Goal: Transaction & Acquisition: Purchase product/service

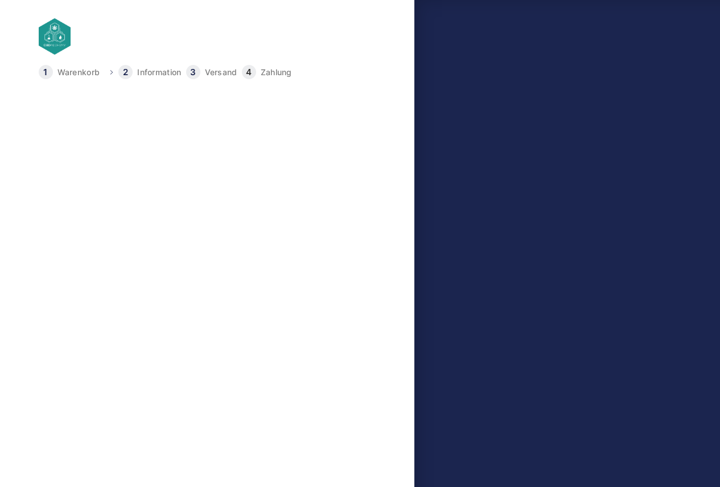
select select "DE-BE"
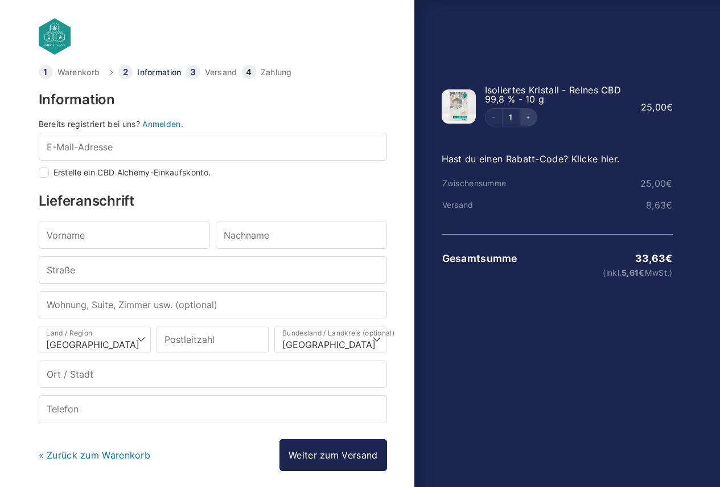
click at [529, 113] on button "Increment" at bounding box center [528, 117] width 17 height 17
click at [516, 117] on link "2" at bounding box center [510, 117] width 17 height 7
click at [551, 159] on link "Hast du einen Rabatt-Code? Klicke hier." at bounding box center [531, 158] width 178 height 11
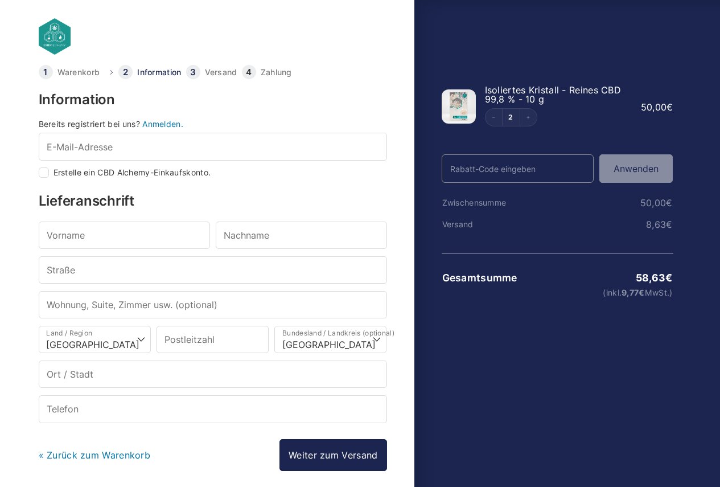
click at [98, 452] on link "« Zurück zum Warenkorb" at bounding box center [95, 454] width 112 height 11
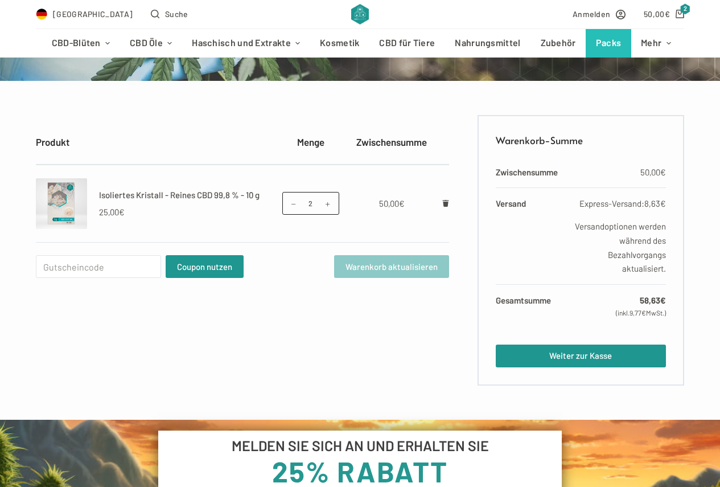
scroll to position [171, 0]
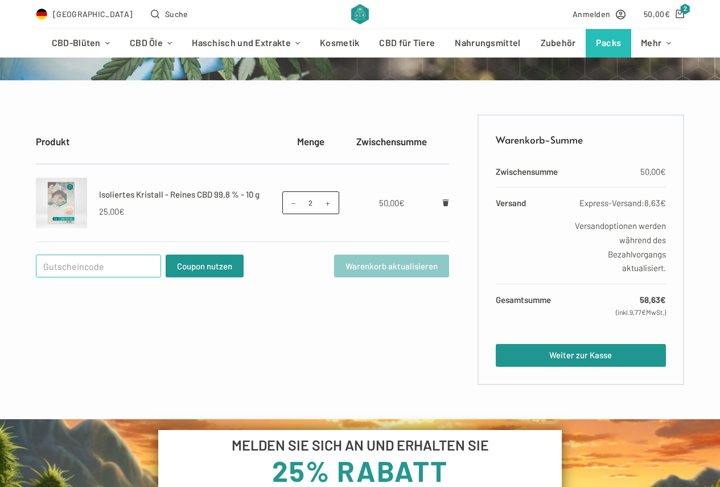
click at [143, 269] on input "Gutschein:" at bounding box center [98, 265] width 125 height 23
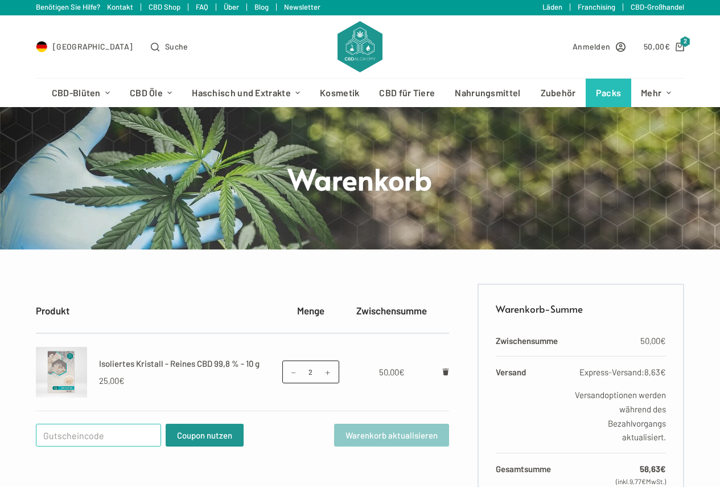
scroll to position [0, 0]
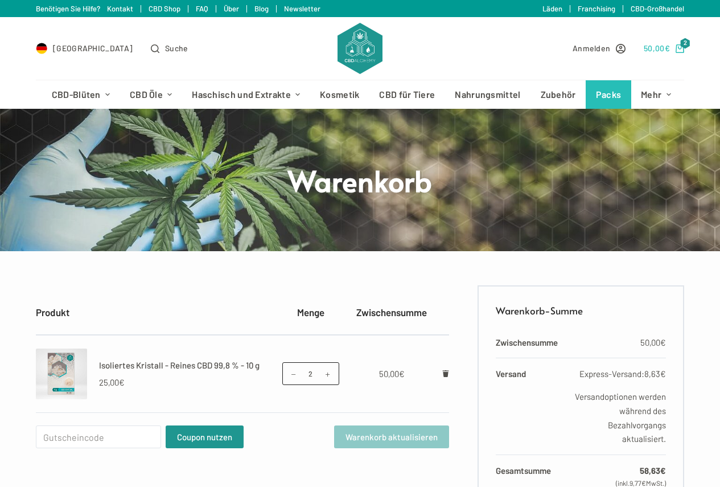
click at [684, 47] on icon "Shopping cart" at bounding box center [679, 48] width 9 height 9
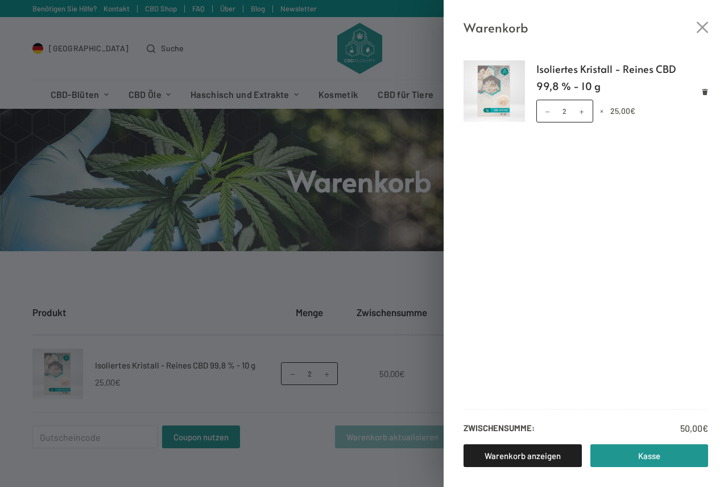
click at [372, 265] on div "Warenkorb Isoliertes Kristall - Reines CBD 99,8 % - 10 g Isoliertes Kristall - …" at bounding box center [364, 243] width 728 height 487
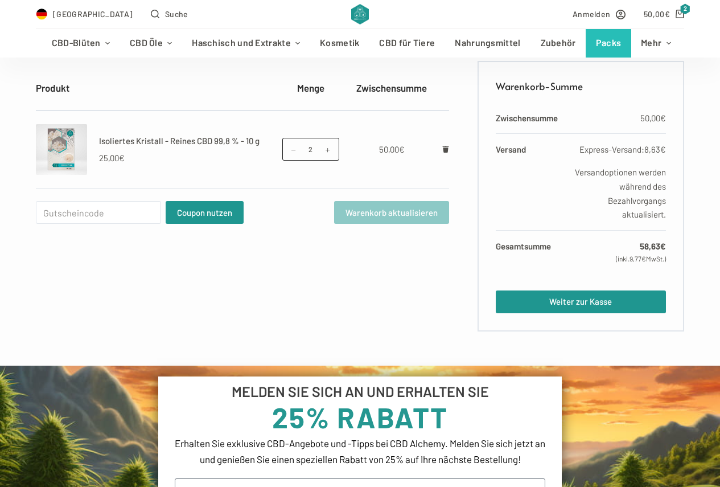
scroll to position [228, 0]
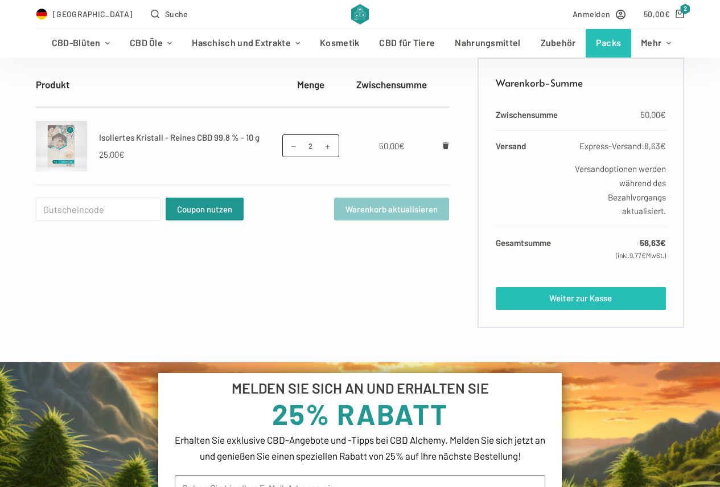
click at [604, 290] on link "Weiter zur Kasse" at bounding box center [581, 298] width 170 height 23
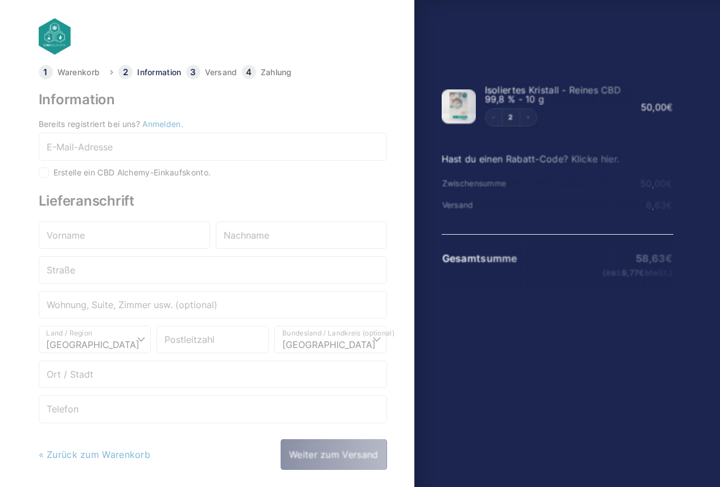
select select "DE-BE"
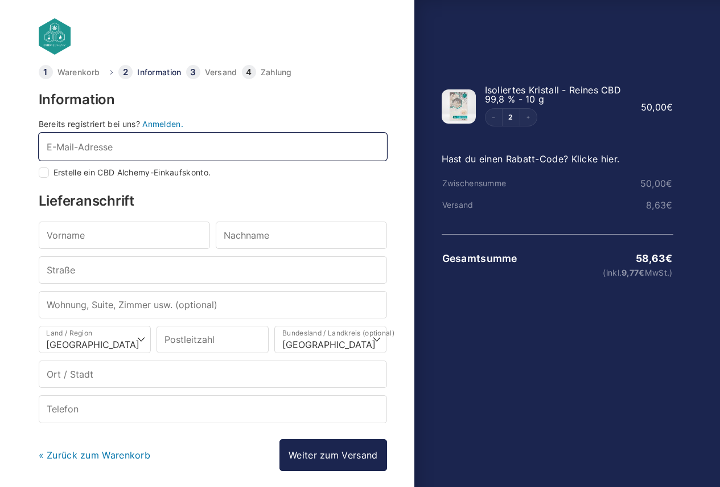
click at [219, 141] on input "E-Mail-Adresse *" at bounding box center [213, 146] width 348 height 27
type input "[EMAIL_ADDRESS][DOMAIN_NAME]"
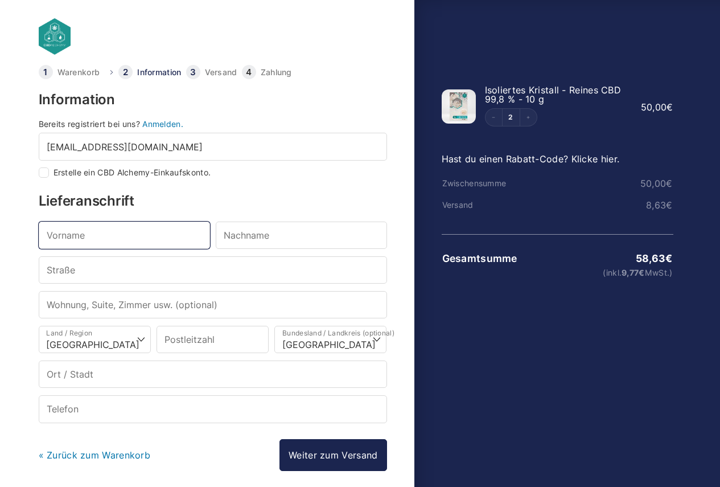
type input "Roland"
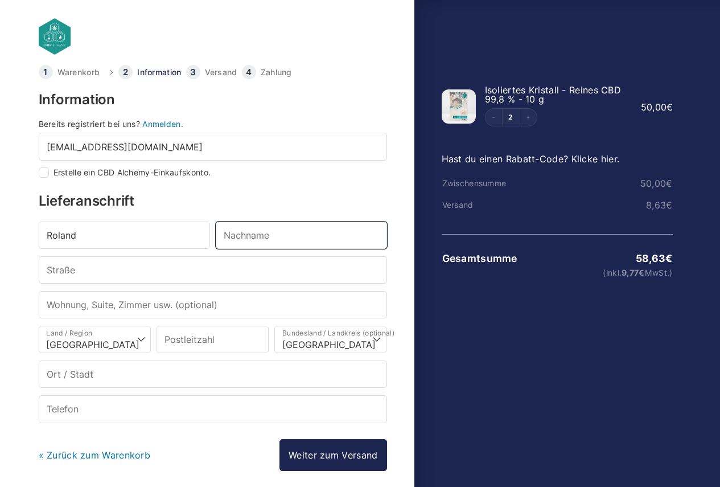
type input "Lange"
type input "[STREET_ADDRESS]"
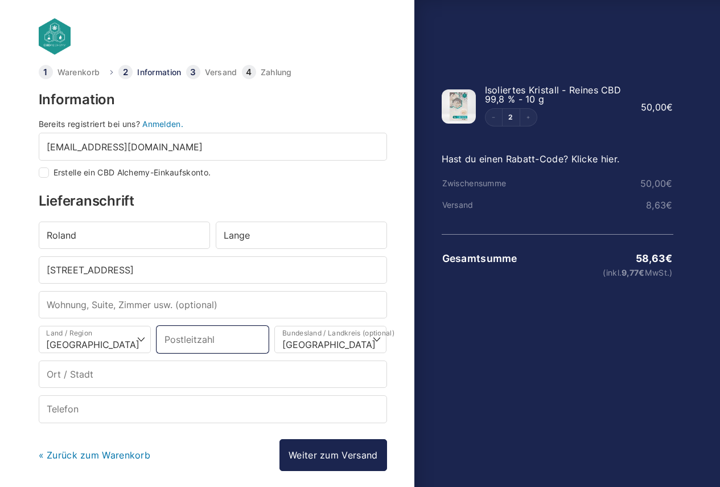
type input "10707"
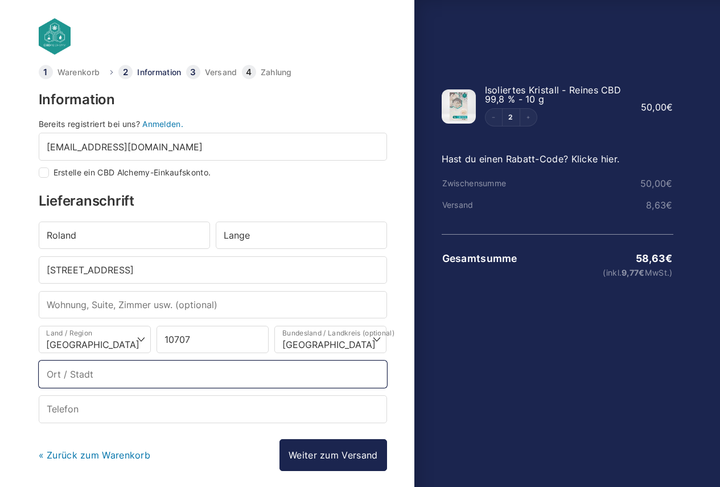
type input "Berlin"
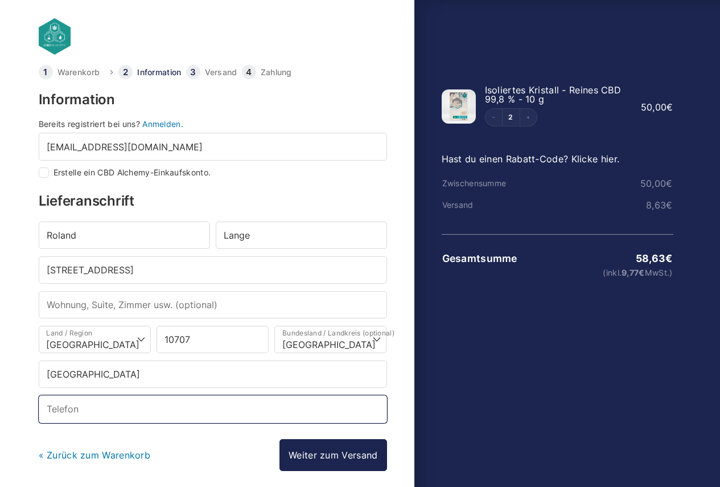
type input "[PHONE_NUMBER]"
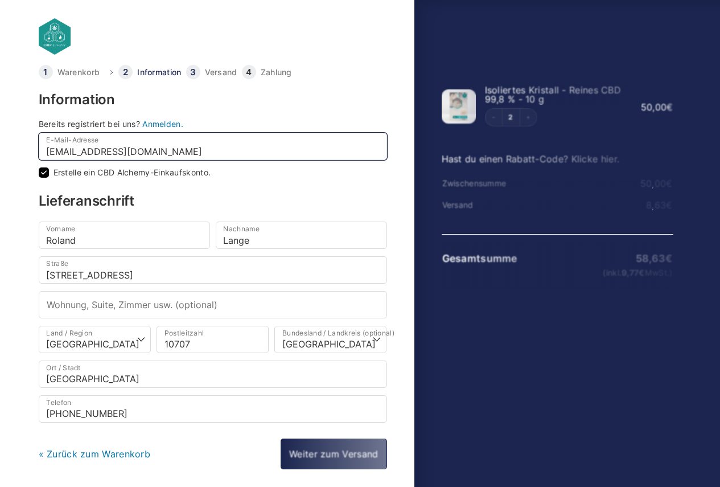
checkbox input "true"
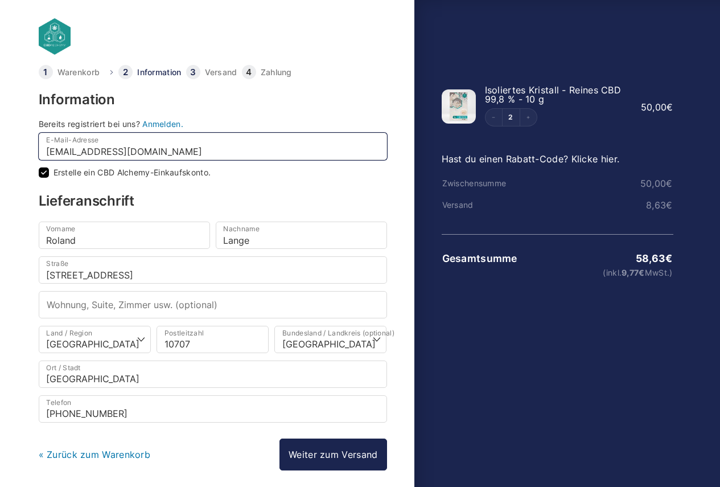
select select
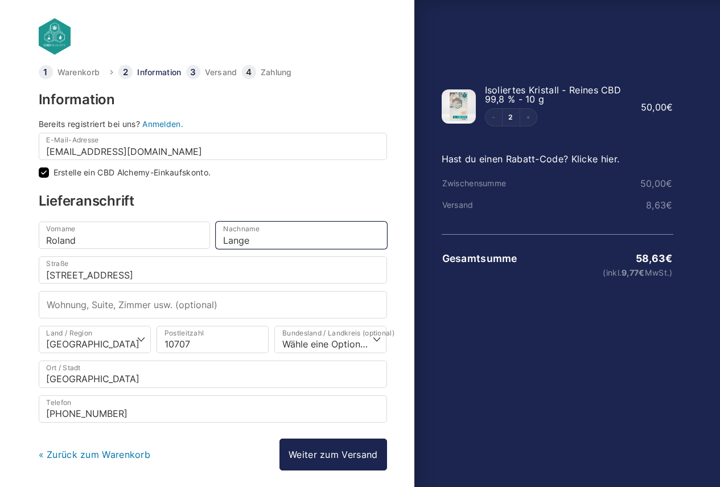
click at [219, 242] on input "Lange" at bounding box center [301, 234] width 171 height 27
type input "Dr. Lange"
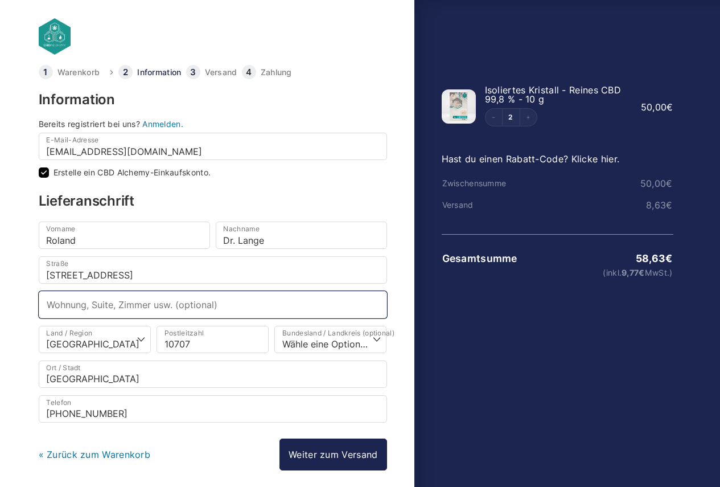
click at [222, 306] on input "Wohnung, Suite, Zimmer usw. (optional)" at bounding box center [213, 304] width 348 height 27
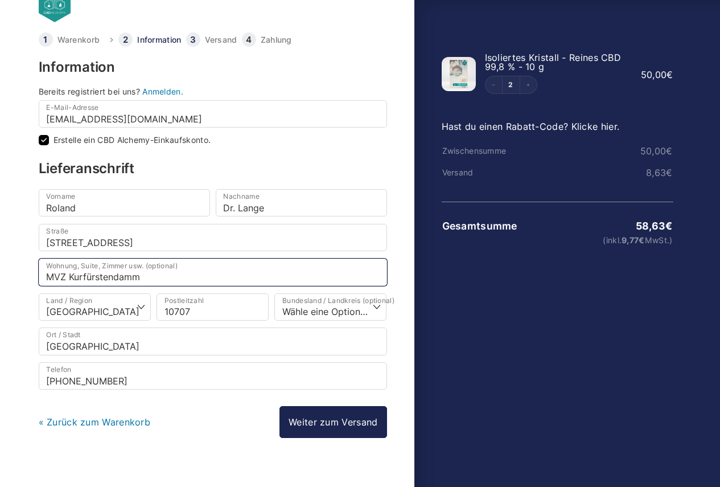
scroll to position [50, 0]
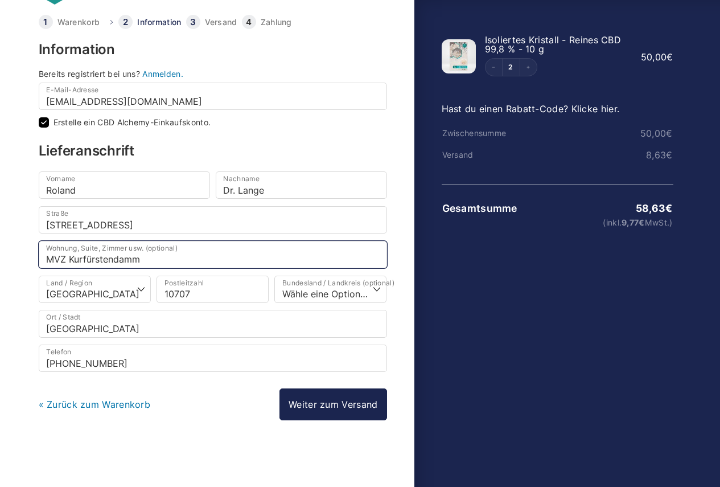
type input "MVZ Kurfürstendamm"
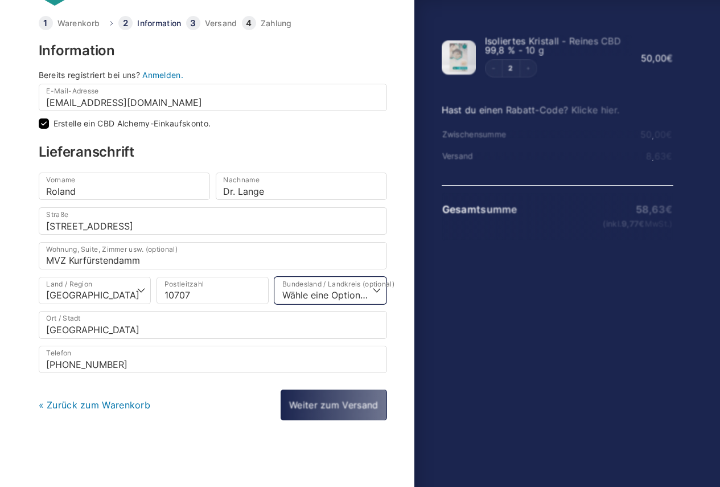
click at [383, 293] on select "Wähle eine Option… Baden-Württemberg Bayern Berlin Brandenburg Bremen Hamburg H…" at bounding box center [330, 290] width 112 height 27
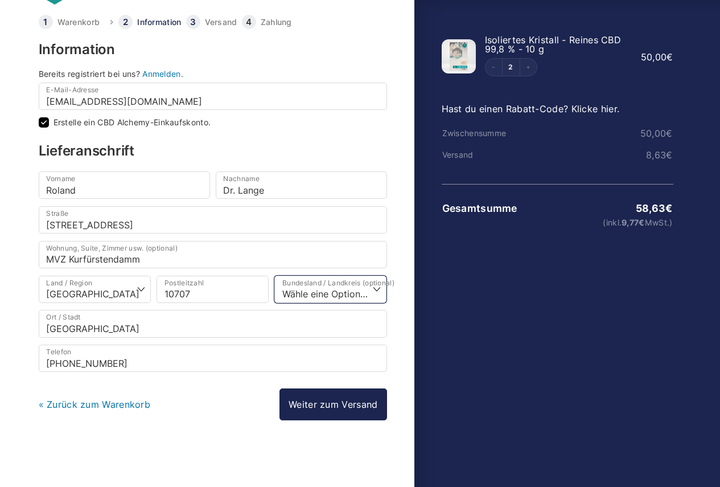
select select "DE-BE"
click at [274, 275] on select "Wähle eine Option… Baden-Württemberg Bayern Berlin Brandenburg Bremen Hamburg H…" at bounding box center [330, 288] width 112 height 27
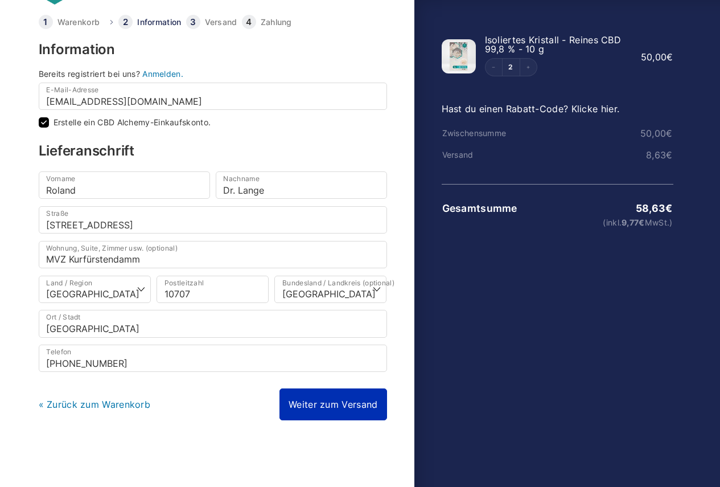
click at [303, 412] on link "Weiter zum Versand" at bounding box center [332, 404] width 107 height 32
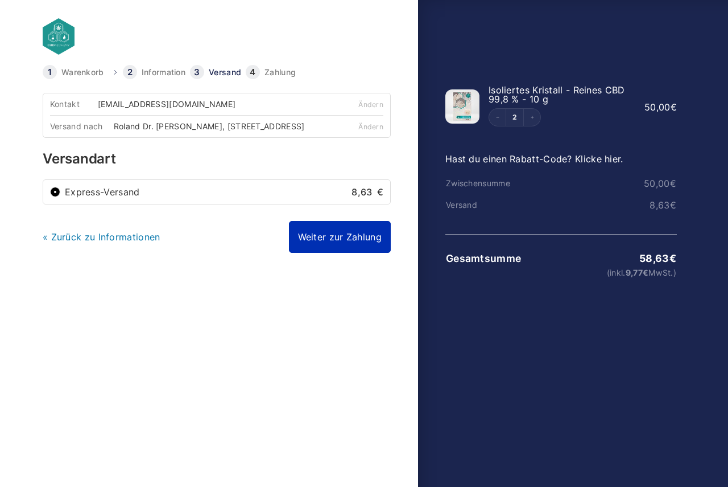
click at [363, 252] on link "Weiter zur Zahlung" at bounding box center [340, 237] width 102 height 32
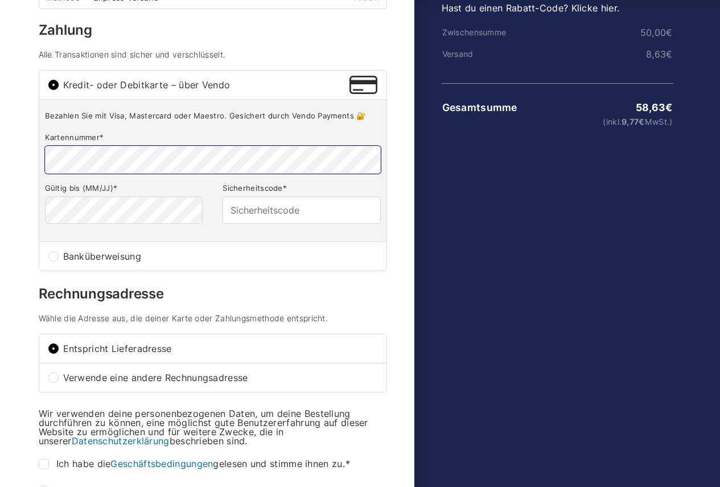
scroll to position [171, 0]
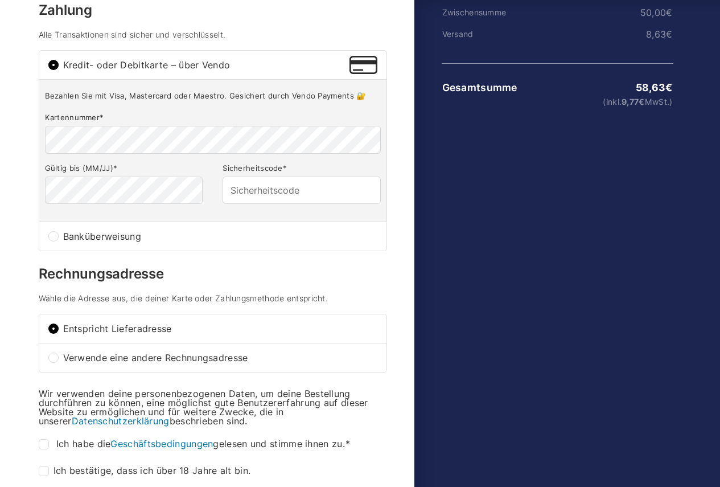
click at [54, 241] on input "Banküberweisung" at bounding box center [53, 236] width 10 height 10
radio input "true"
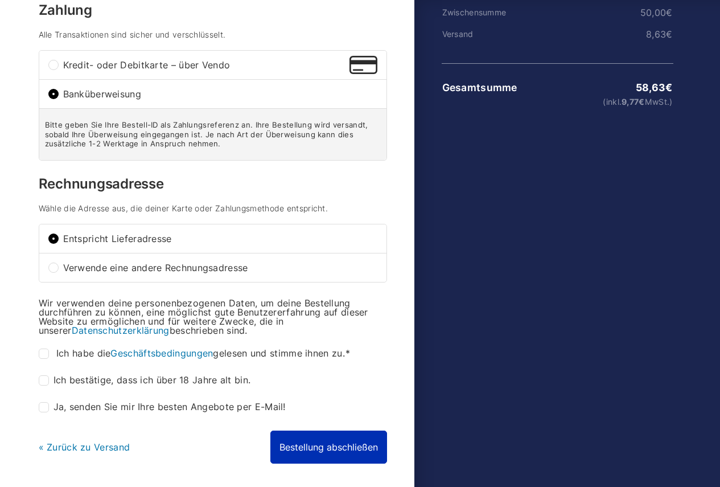
click at [342, 456] on button "Bestellung abschließen" at bounding box center [328, 446] width 117 height 33
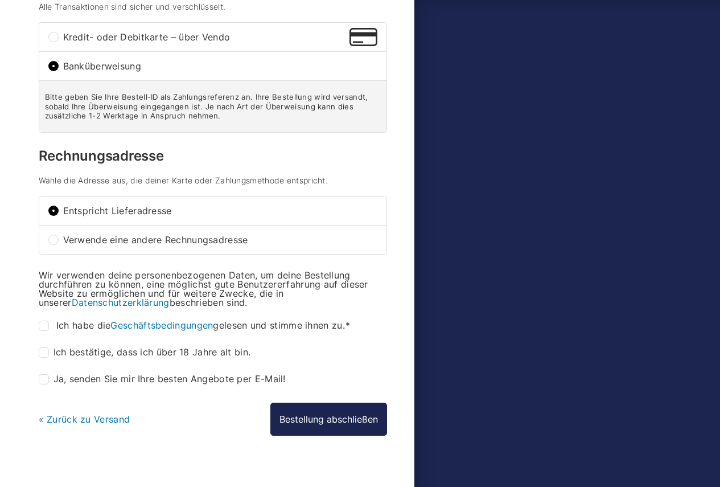
scroll to position [320, 0]
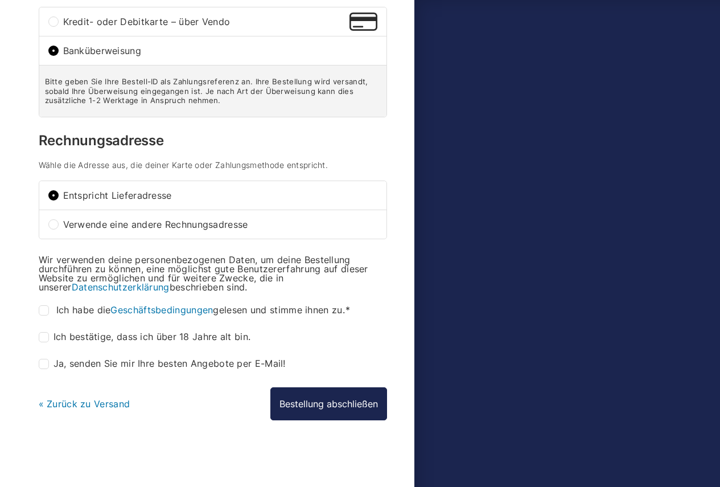
click at [41, 312] on input "Ich habe die Geschäftsbedingungen gelesen und stimme ihnen zu. *" at bounding box center [44, 310] width 10 height 10
checkbox input "true"
click at [44, 338] on input "Ich bestätige, dass ich über 18 Jahre alt bin. *" at bounding box center [44, 337] width 10 height 10
checkbox input "true"
click at [48, 368] on input "Ja, senden Sie mir Ihre besten Angebote per E-Mail! (optional)" at bounding box center [44, 364] width 10 height 10
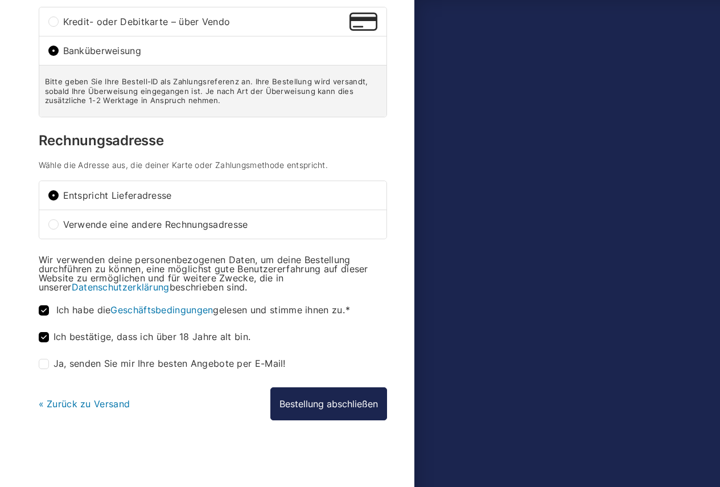
checkbox input "true"
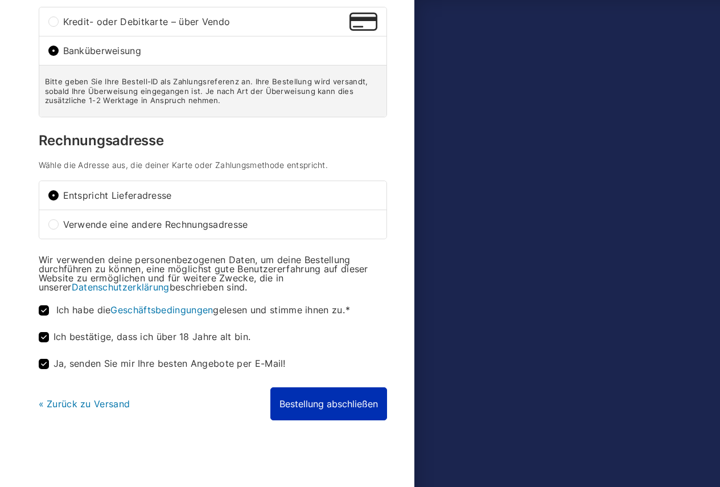
click at [326, 398] on button "Bestellung abschließen" at bounding box center [328, 403] width 117 height 33
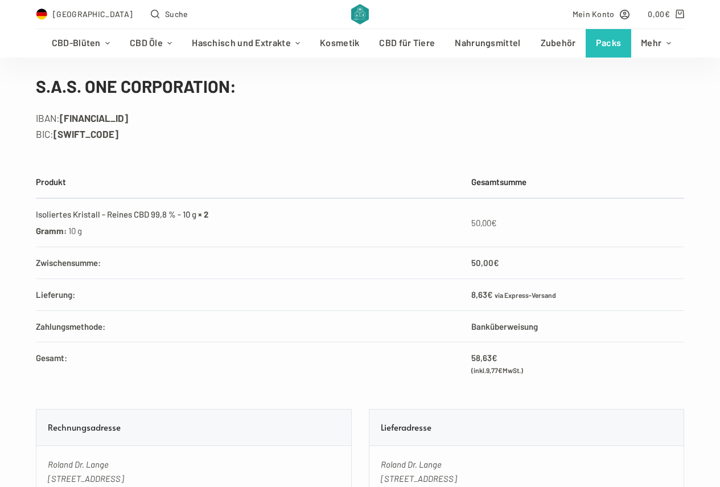
scroll to position [512, 0]
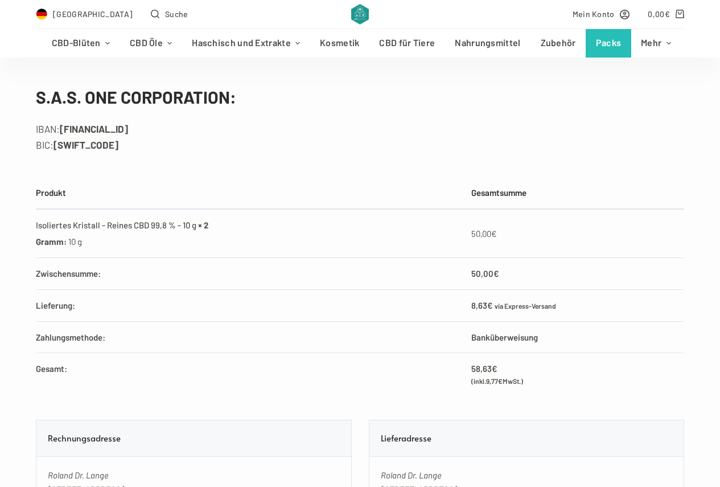
click at [393, 348] on th "Zahlungsmethode:" at bounding box center [251, 337] width 430 height 32
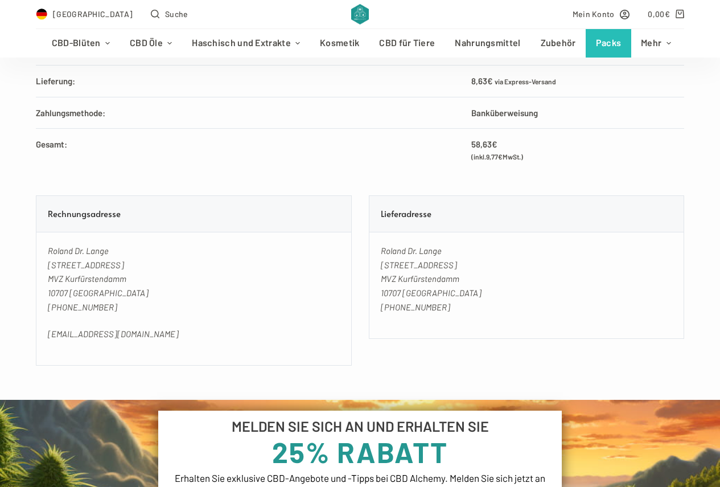
scroll to position [797, 0]
